Goal: Task Accomplishment & Management: Manage account settings

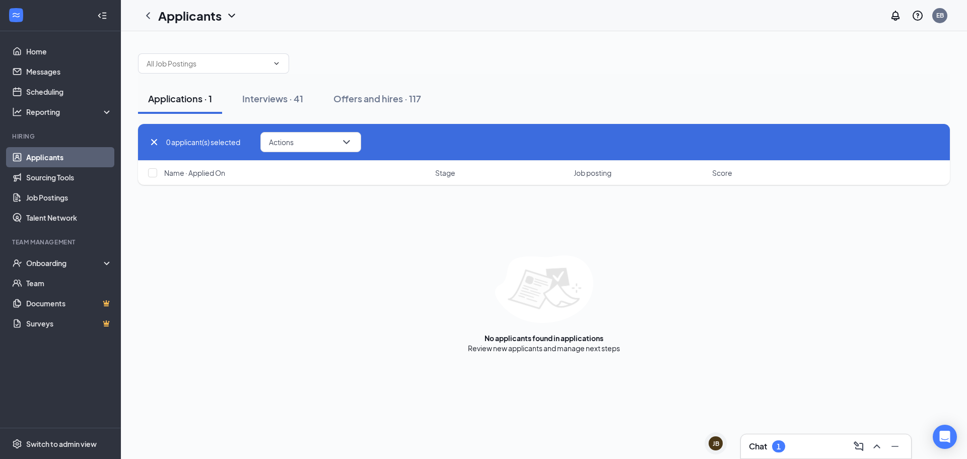
click at [59, 163] on link "Applicants" at bounding box center [69, 157] width 86 height 20
click at [112, 260] on div "Onboarding" at bounding box center [60, 263] width 121 height 20
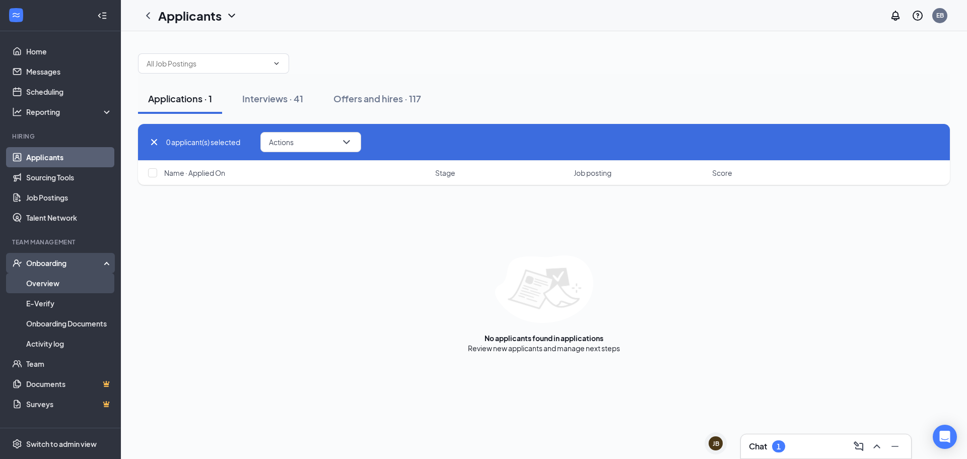
click at [77, 285] on link "Overview" at bounding box center [69, 283] width 86 height 20
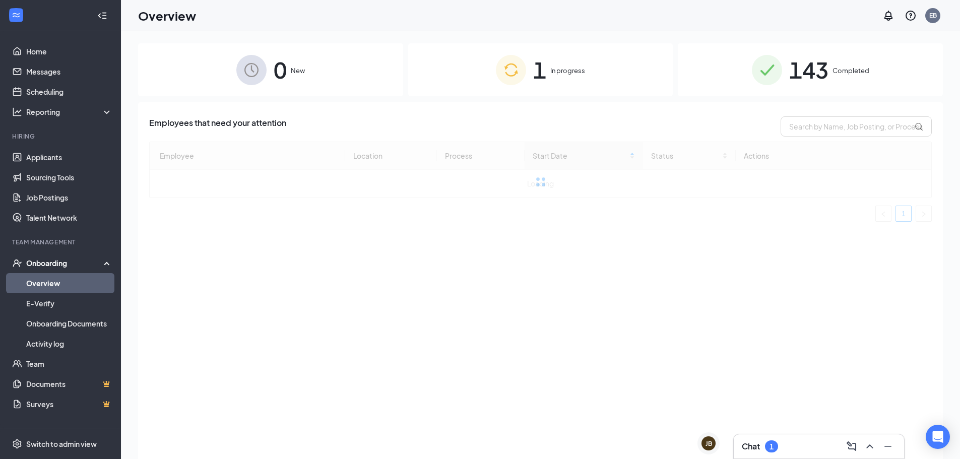
click at [820, 76] on span "143" at bounding box center [808, 69] width 39 height 35
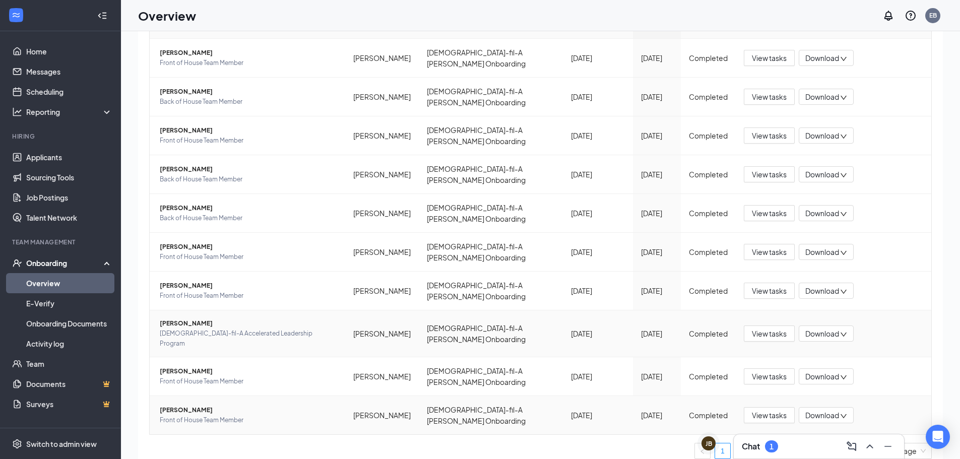
scroll to position [45, 0]
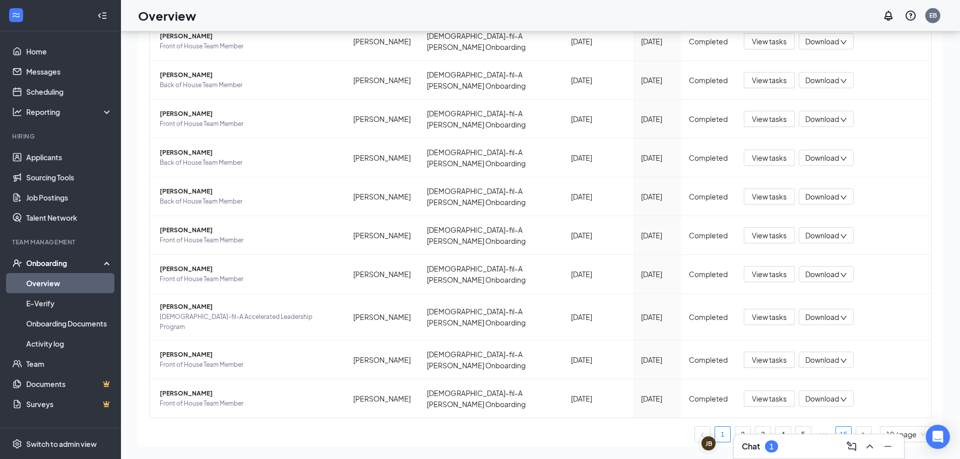
click at [836, 427] on link "15" at bounding box center [843, 434] width 15 height 15
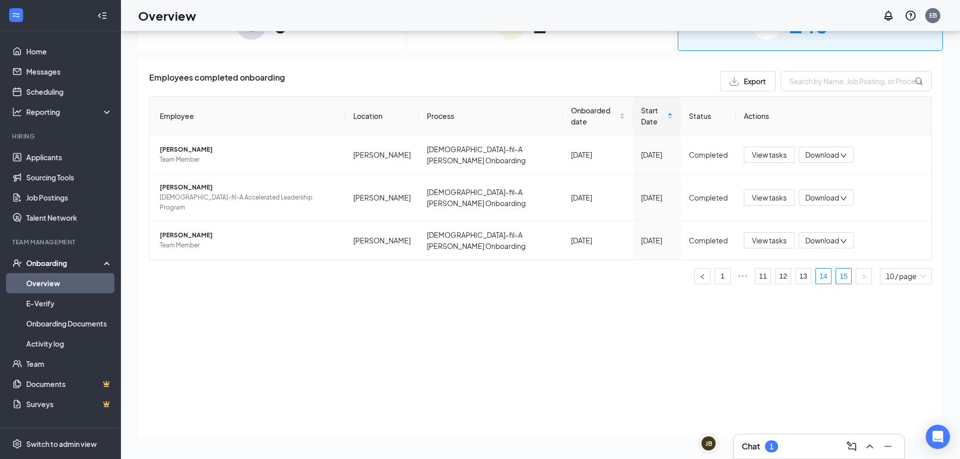
click at [819, 269] on link "14" at bounding box center [823, 276] width 15 height 15
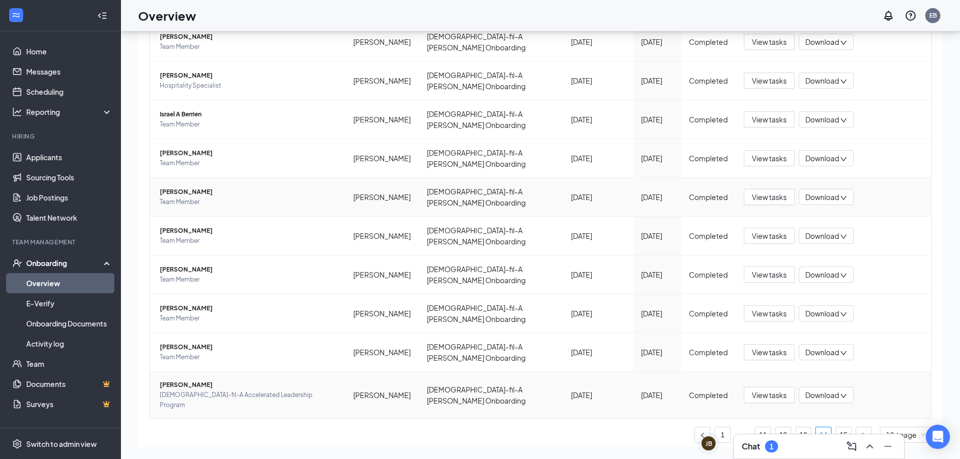
scroll to position [113, 0]
click at [801, 427] on link "13" at bounding box center [803, 434] width 15 height 15
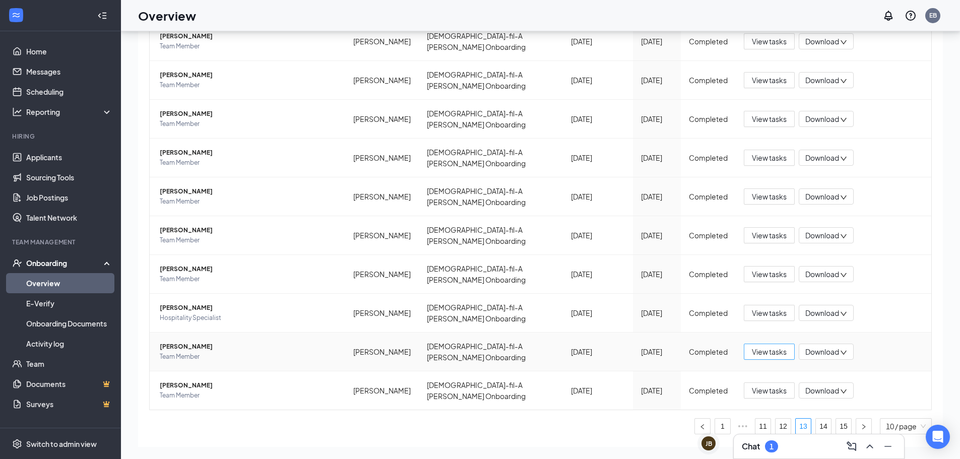
click at [769, 346] on span "View tasks" at bounding box center [769, 351] width 35 height 11
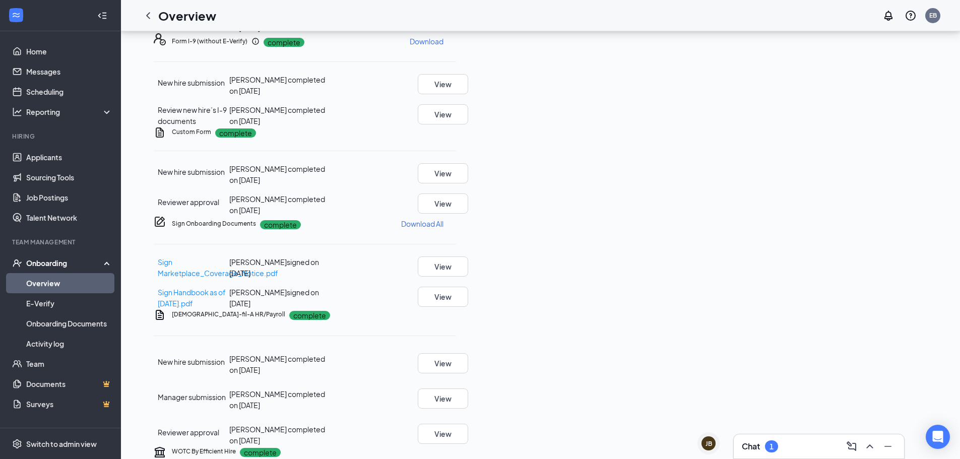
scroll to position [202, 0]
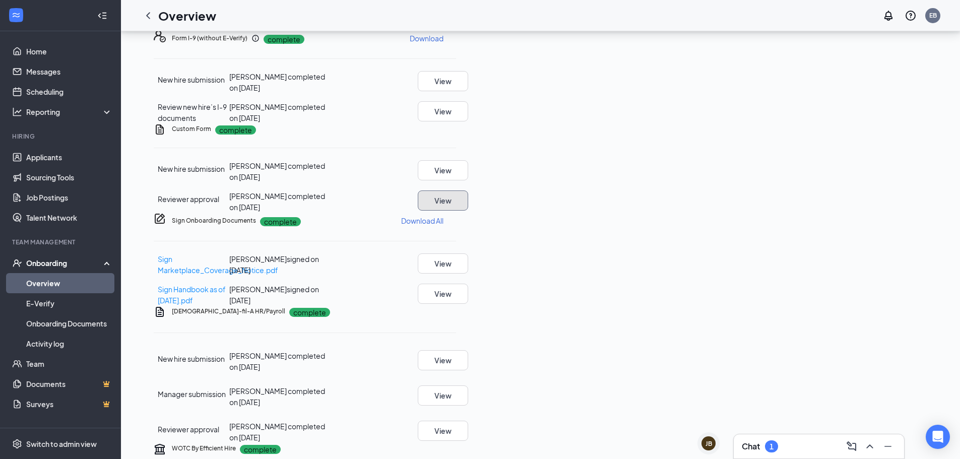
click at [468, 211] on button "View" at bounding box center [443, 200] width 50 height 20
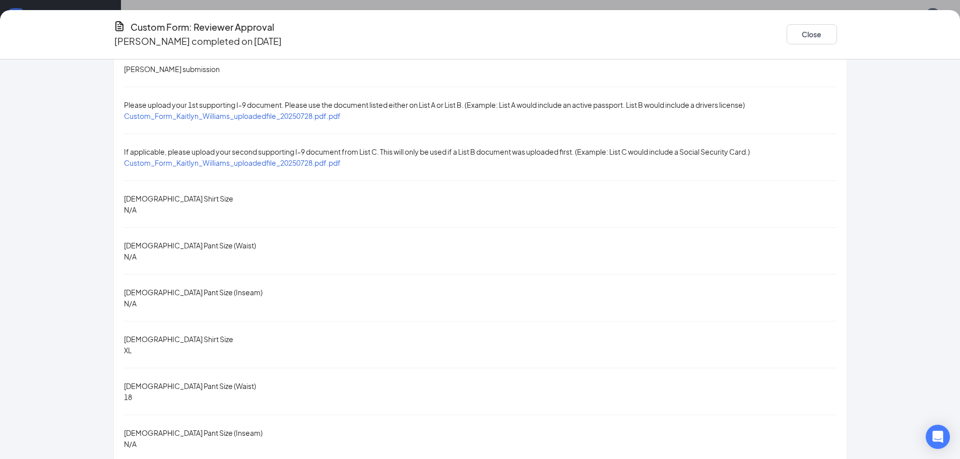
scroll to position [21, 0]
click at [786, 20] on div "Close" at bounding box center [816, 34] width 60 height 29
click at [792, 32] on button "Close" at bounding box center [811, 34] width 50 height 20
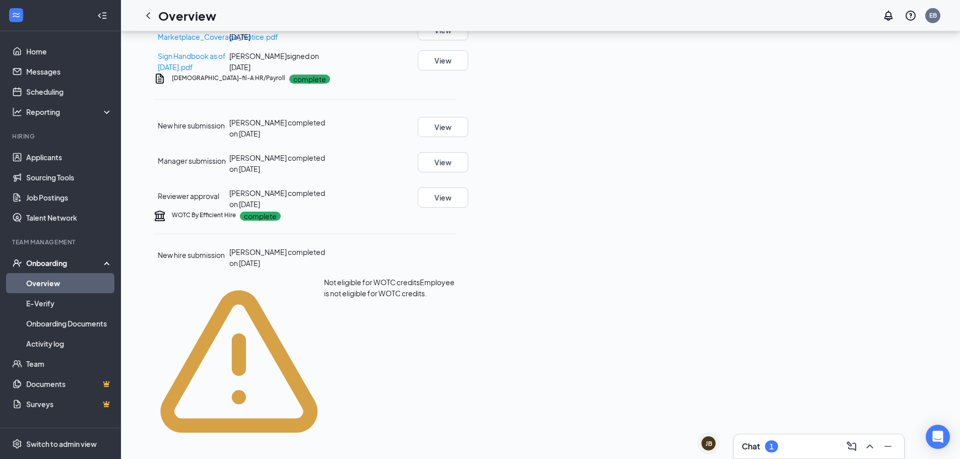
scroll to position [466, 0]
click at [777, 447] on div "1" at bounding box center [771, 446] width 13 height 12
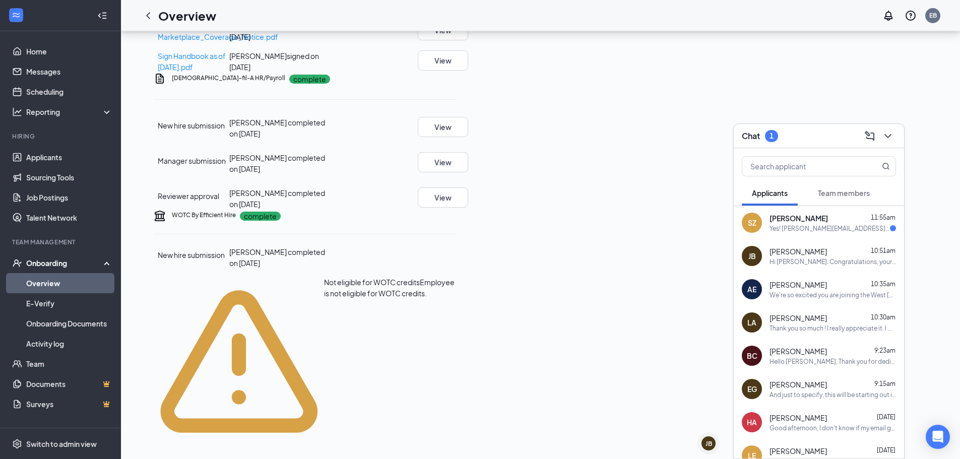
click at [840, 185] on button "Team members" at bounding box center [844, 192] width 72 height 25
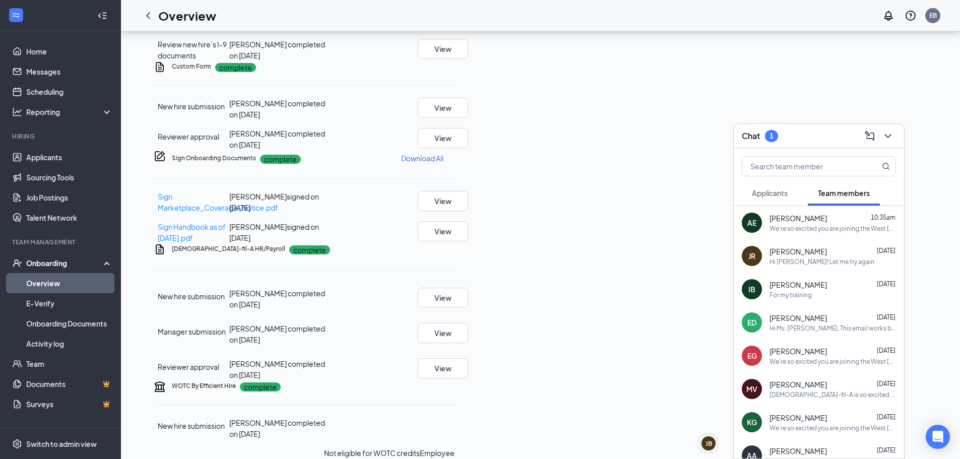
click at [816, 135] on div "Chat 1" at bounding box center [819, 136] width 154 height 16
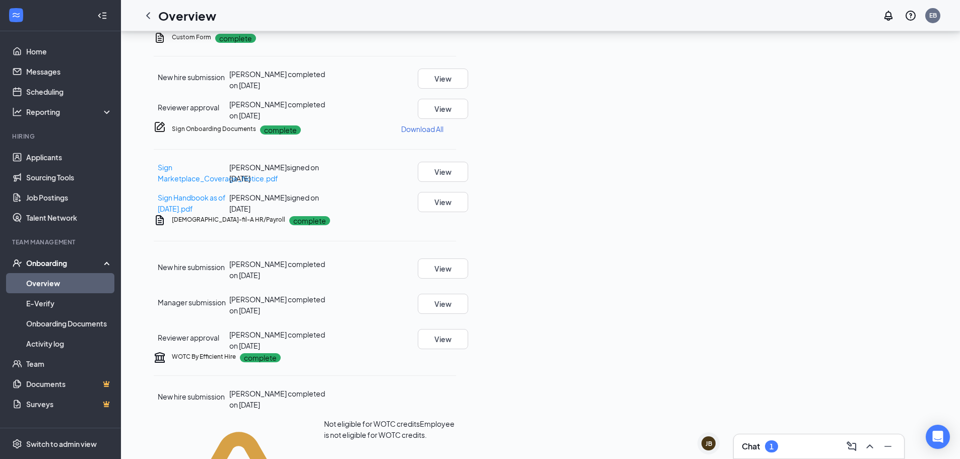
scroll to position [453, 0]
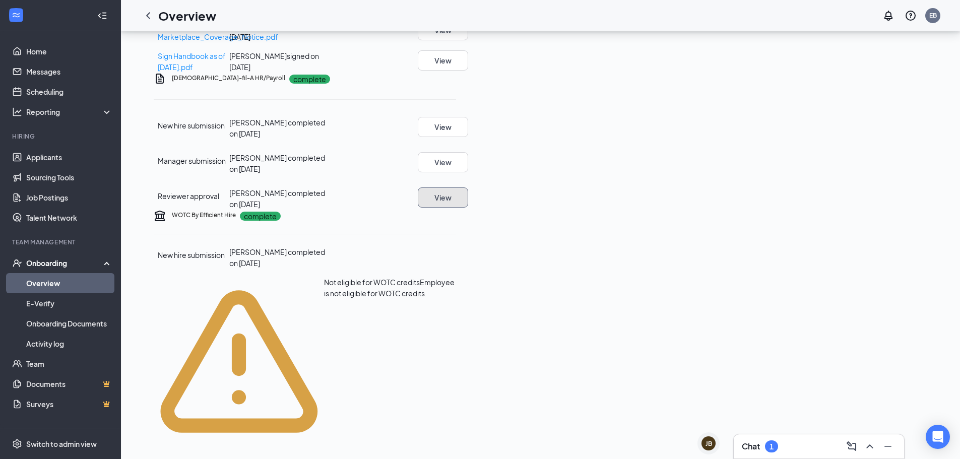
click at [468, 208] on button "View" at bounding box center [443, 197] width 50 height 20
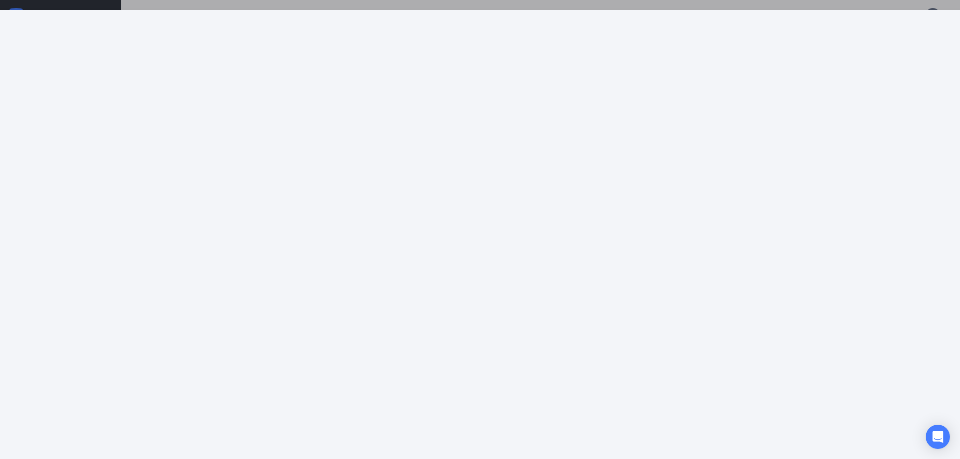
scroll to position [0, 0]
